Goal: Transaction & Acquisition: Purchase product/service

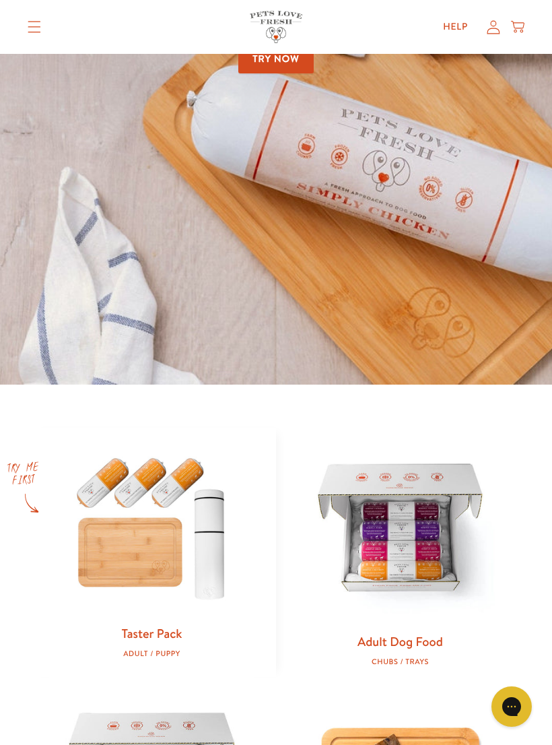
click at [403, 647] on link "Adult Dog Food" at bounding box center [401, 641] width 86 height 18
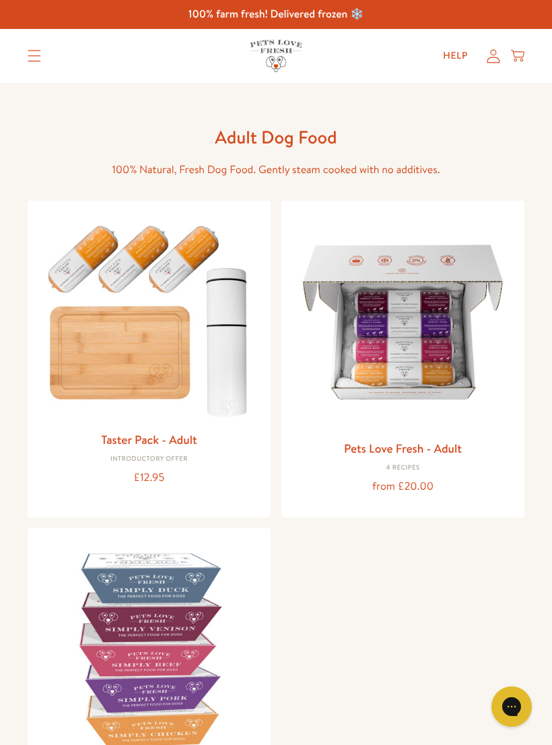
click at [400, 467] on div "4 Recipes" at bounding box center [403, 468] width 222 height 8
click at [430, 447] on link "Pets Love Fresh - Adult" at bounding box center [403, 448] width 118 height 17
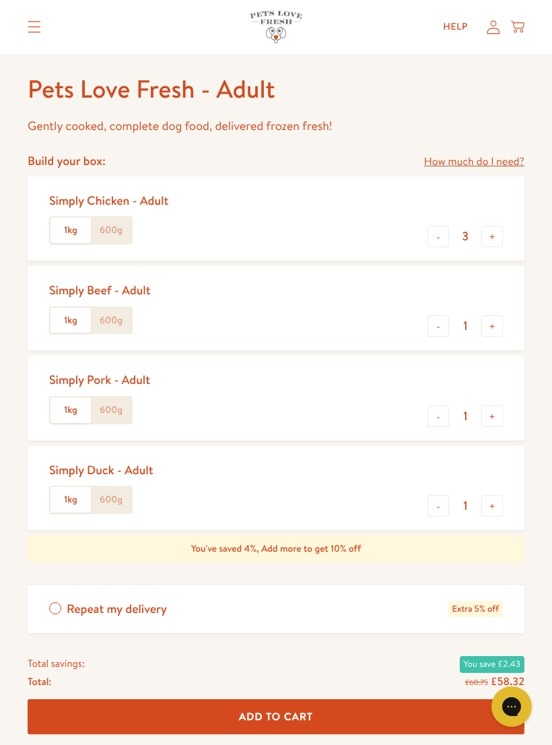
scroll to position [550, 0]
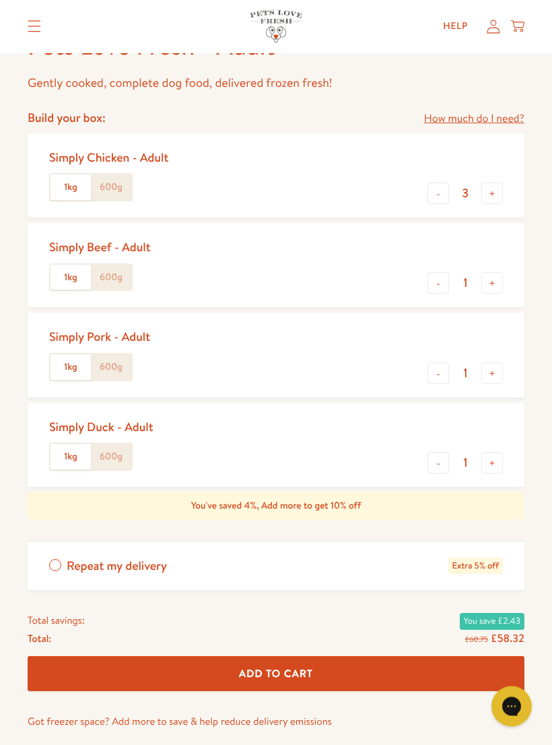
click at [442, 459] on button "-" at bounding box center [439, 464] width 22 height 22
type input "0"
click at [495, 276] on button "+" at bounding box center [493, 283] width 22 height 22
click at [500, 281] on button "+" at bounding box center [493, 283] width 22 height 22
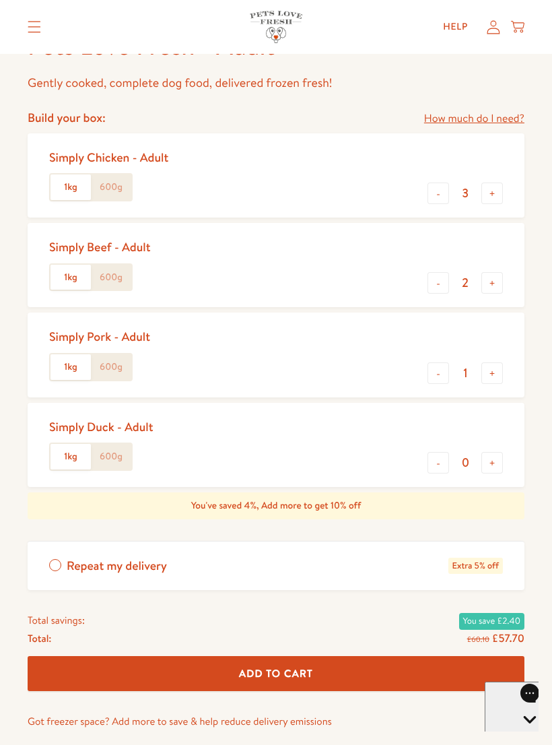
type input "3"
click at [432, 194] on button "-" at bounding box center [439, 194] width 22 height 22
click at [436, 190] on button "-" at bounding box center [439, 194] width 22 height 22
click at [434, 191] on button "-" at bounding box center [439, 194] width 22 height 22
type input "0"
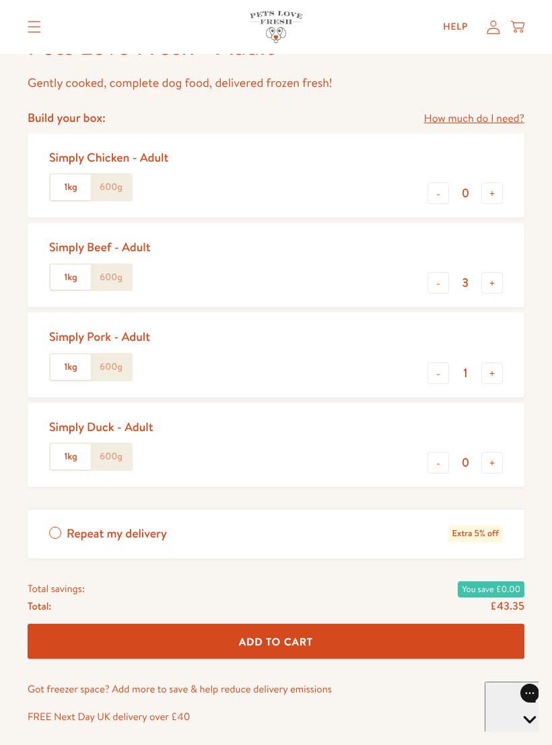
click at [493, 366] on button "+" at bounding box center [493, 373] width 22 height 22
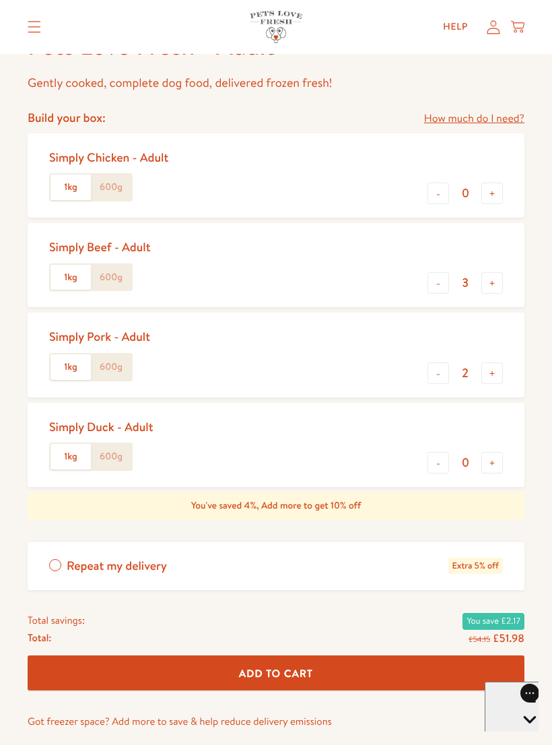
click at [492, 371] on button "+" at bounding box center [493, 373] width 22 height 22
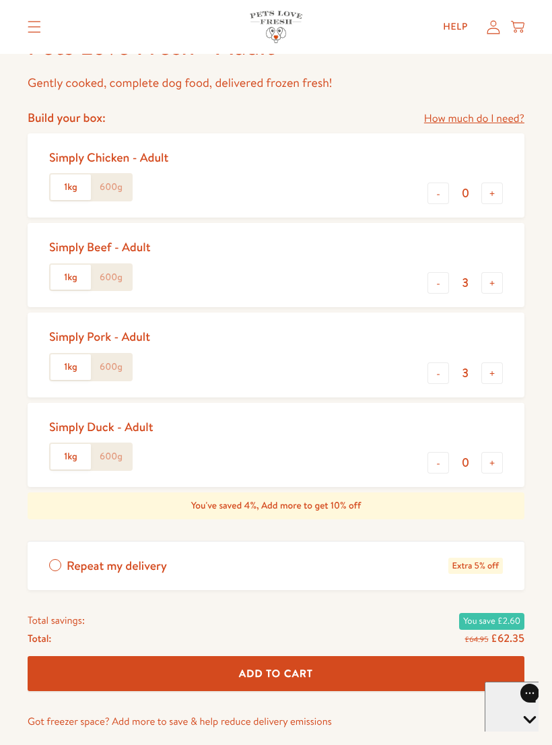
click at [113, 363] on label "600g" at bounding box center [111, 367] width 40 height 26
click at [0, 0] on input "600g" at bounding box center [0, 0] width 0 height 0
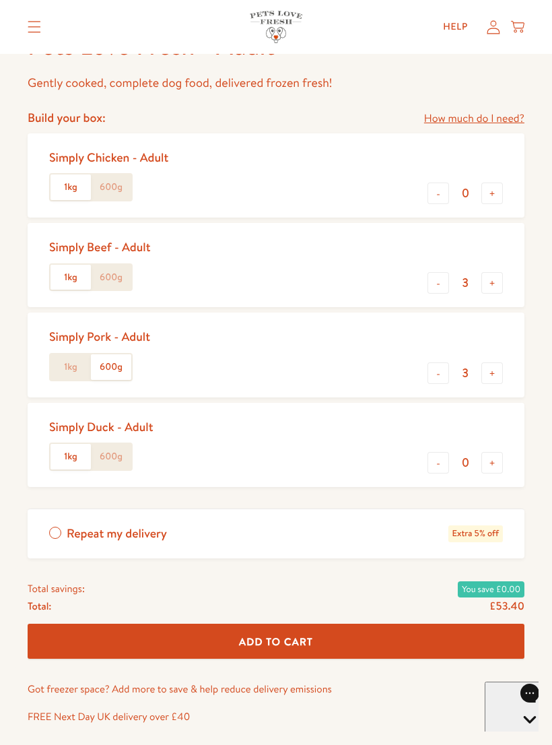
click at [117, 275] on label "600g" at bounding box center [111, 278] width 40 height 26
click at [0, 0] on input "600g" at bounding box center [0, 0] width 0 height 0
click at [487, 374] on button "+" at bounding box center [493, 373] width 22 height 22
click at [437, 373] on button "-" at bounding box center [439, 373] width 22 height 22
type input "3"
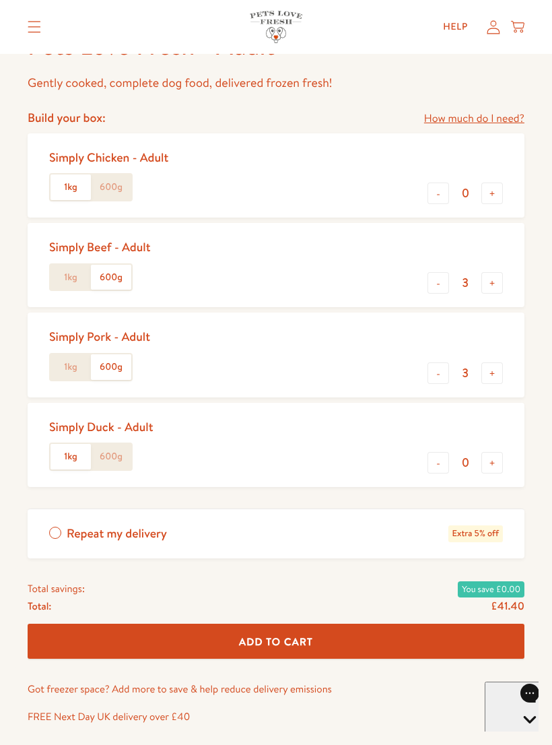
click at [491, 277] on button "+" at bounding box center [493, 283] width 22 height 22
click at [434, 281] on button "-" at bounding box center [439, 283] width 22 height 22
type input "3"
click at [440, 187] on button "-" at bounding box center [439, 194] width 22 height 22
click at [487, 191] on button "+" at bounding box center [493, 194] width 22 height 22
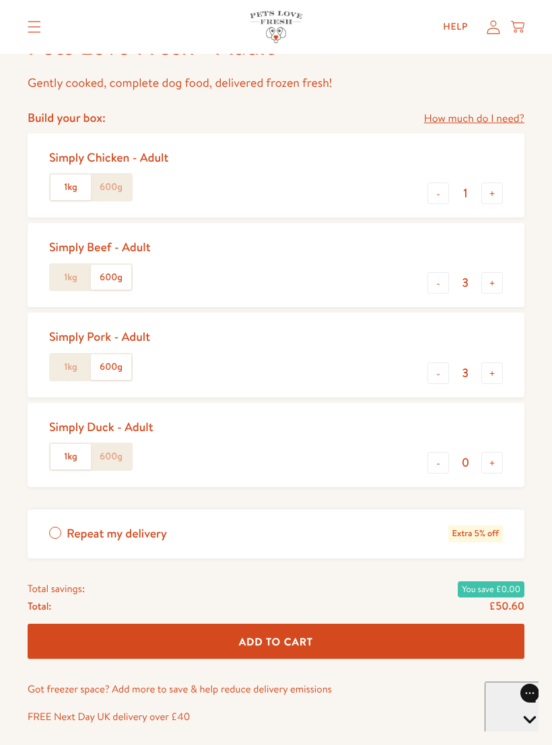
click at [442, 192] on button "-" at bounding box center [439, 194] width 22 height 22
click at [60, 363] on label "1kg" at bounding box center [71, 367] width 40 height 26
click at [0, 0] on input "1kg" at bounding box center [0, 0] width 0 height 0
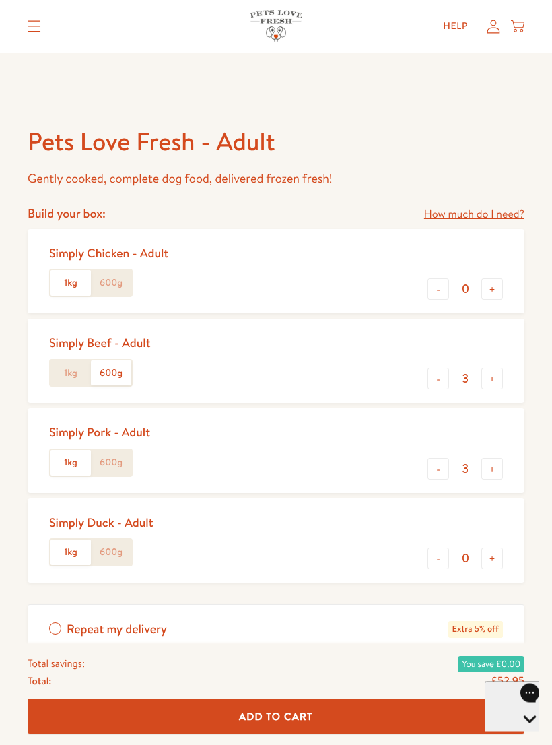
scroll to position [447, 0]
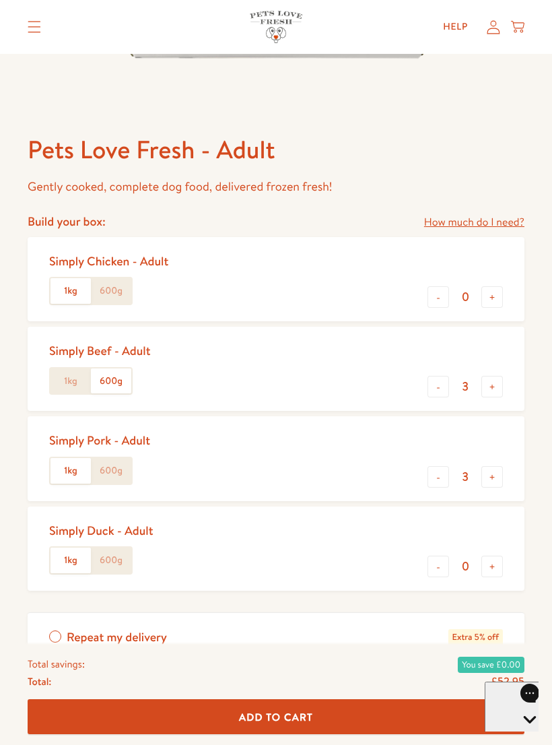
click at [69, 381] on label "1kg" at bounding box center [71, 381] width 40 height 26
click at [0, 0] on input "1kg" at bounding box center [0, 0] width 0 height 0
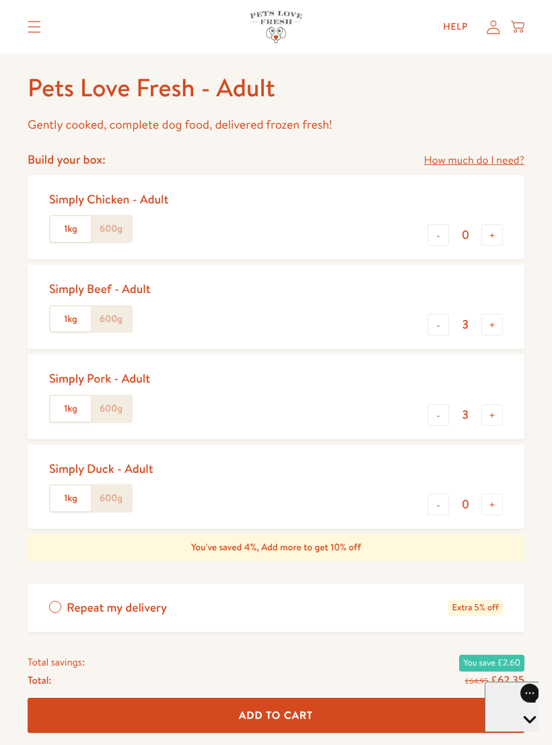
scroll to position [519, 0]
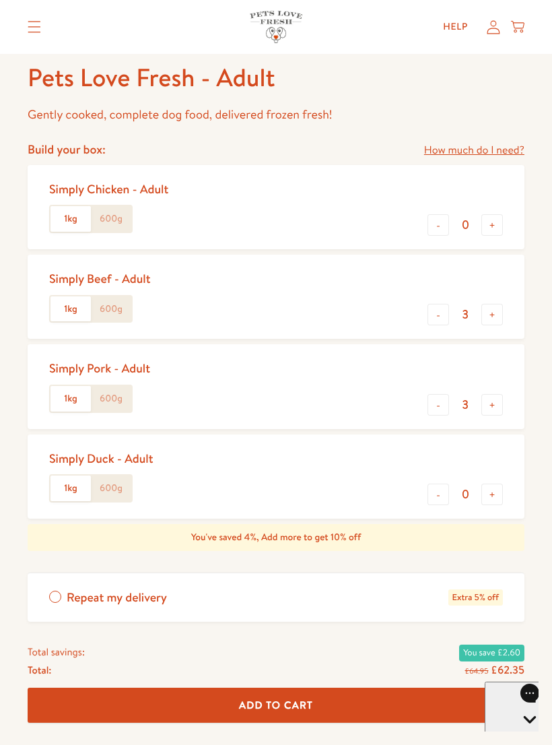
click at [110, 402] on label "600g" at bounding box center [111, 399] width 40 height 26
click at [0, 0] on input "600g" at bounding box center [0, 0] width 0 height 0
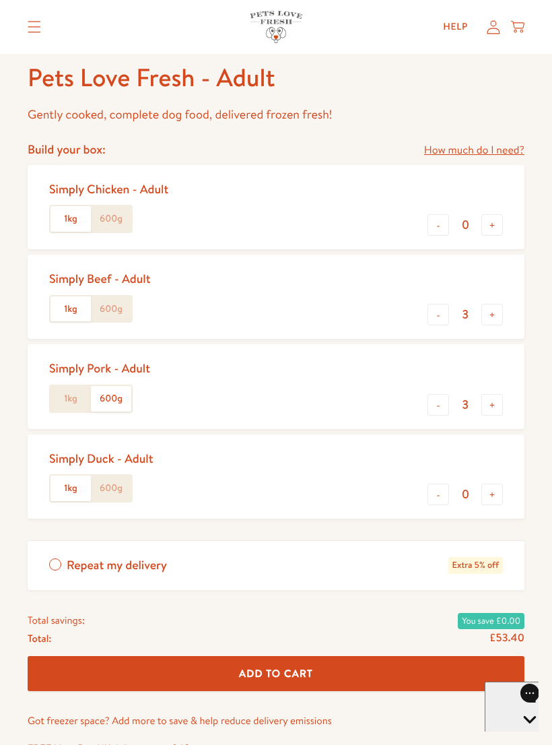
click at [118, 297] on label "600g" at bounding box center [111, 309] width 40 height 26
click at [0, 0] on input "600g" at bounding box center [0, 0] width 0 height 0
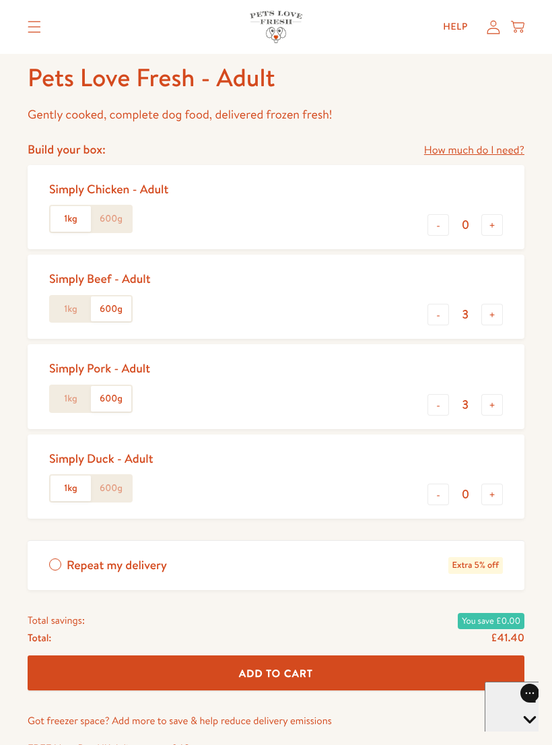
click at [111, 211] on label "600g" at bounding box center [111, 219] width 40 height 26
click at [0, 0] on input "600g" at bounding box center [0, 0] width 0 height 0
click at [487, 224] on button "+" at bounding box center [493, 225] width 22 height 22
click at [440, 228] on button "-" at bounding box center [439, 225] width 22 height 22
type input "0"
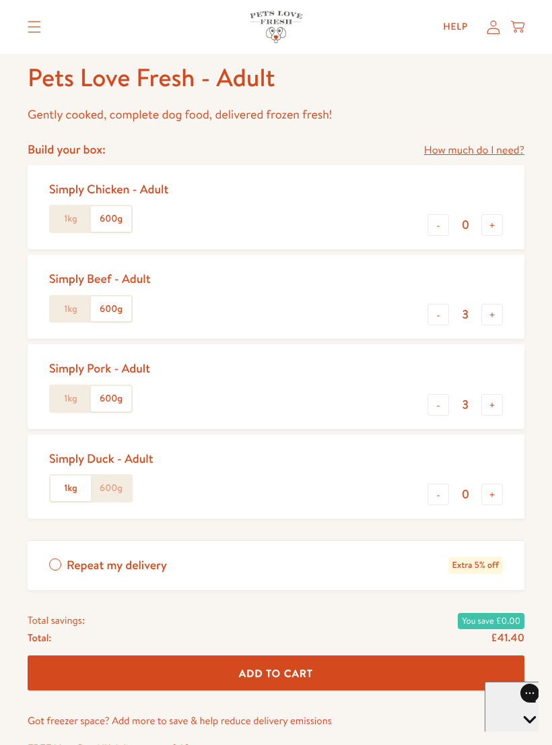
click at [497, 401] on button "+" at bounding box center [493, 405] width 22 height 22
click at [436, 399] on button "-" at bounding box center [439, 405] width 22 height 22
type input "3"
click at [491, 218] on button "+" at bounding box center [493, 225] width 22 height 22
click at [438, 221] on button "-" at bounding box center [439, 225] width 22 height 22
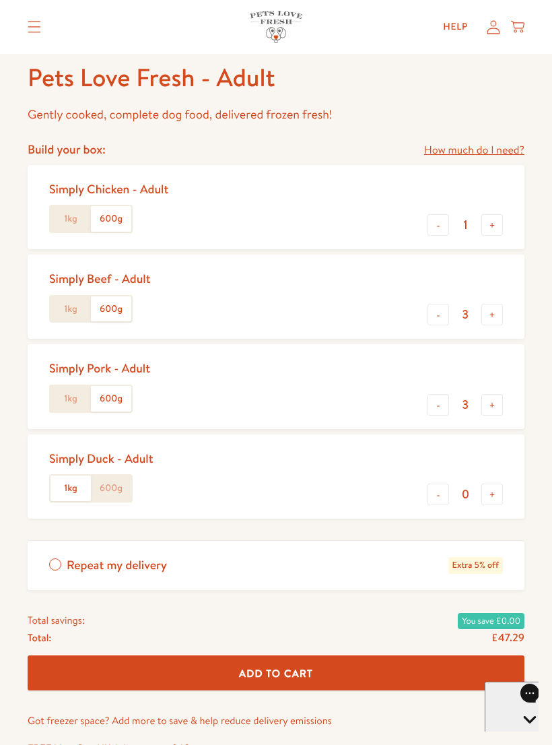
type input "0"
click at [492, 403] on button "+" at bounding box center [493, 405] width 22 height 22
click at [440, 408] on button "-" at bounding box center [439, 405] width 22 height 22
type input "3"
click at [461, 668] on button "Add To Cart" at bounding box center [276, 673] width 497 height 36
